Goal: Browse casually

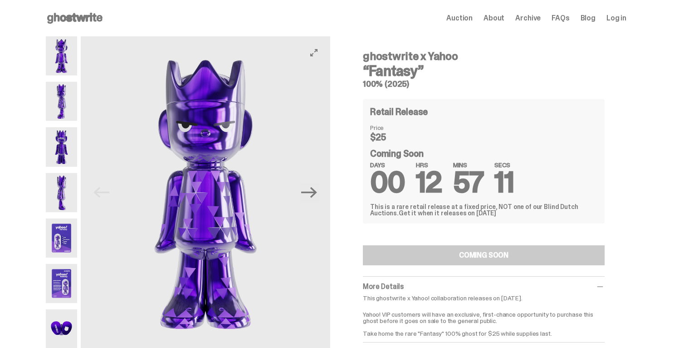
click at [319, 193] on button "Next" at bounding box center [309, 192] width 20 height 20
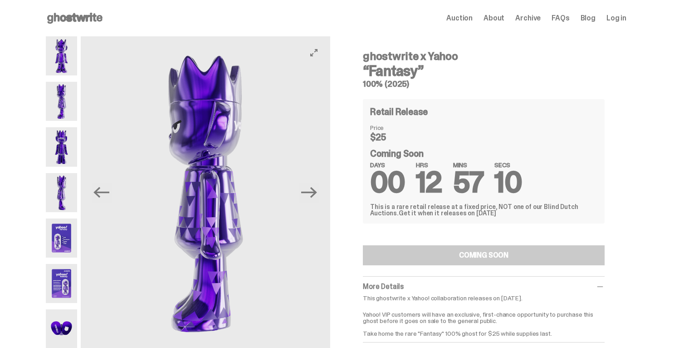
click at [319, 193] on button "Next" at bounding box center [309, 192] width 20 height 20
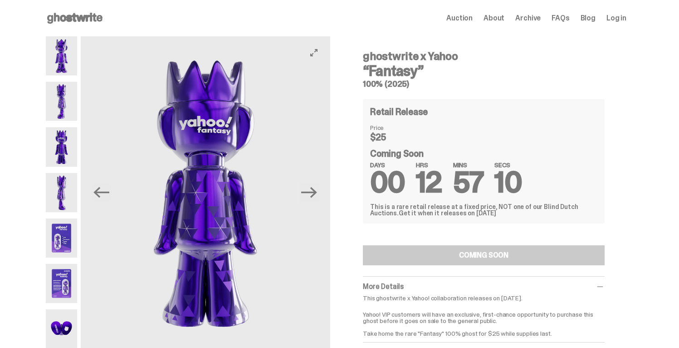
click at [319, 193] on button "Next" at bounding box center [309, 192] width 20 height 20
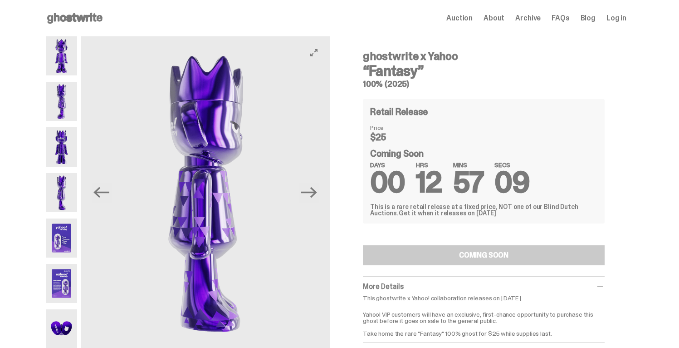
click at [319, 193] on button "Next" at bounding box center [309, 192] width 20 height 20
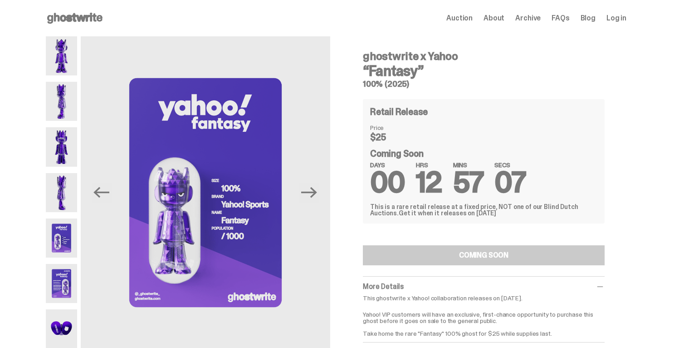
click at [260, 25] on div "Open main menu Home Auction About Archive FAQs Blog Log in Auction" at bounding box center [336, 18] width 581 height 36
